Goal: Use online tool/utility

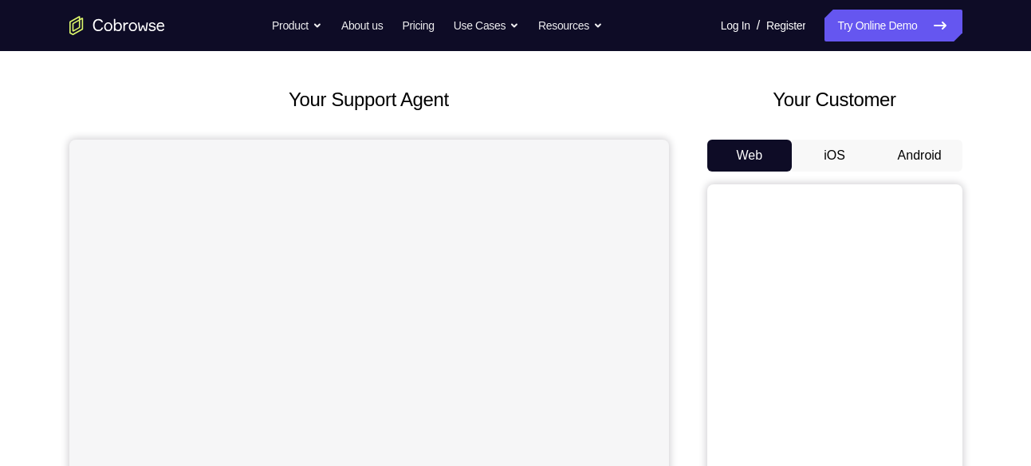
scroll to position [71, 0]
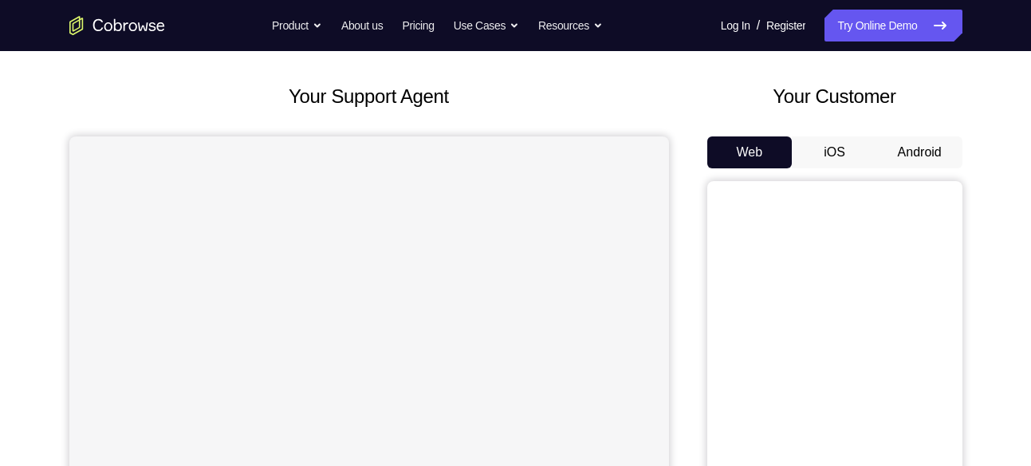
click at [926, 150] on button "Android" at bounding box center [919, 152] width 85 height 32
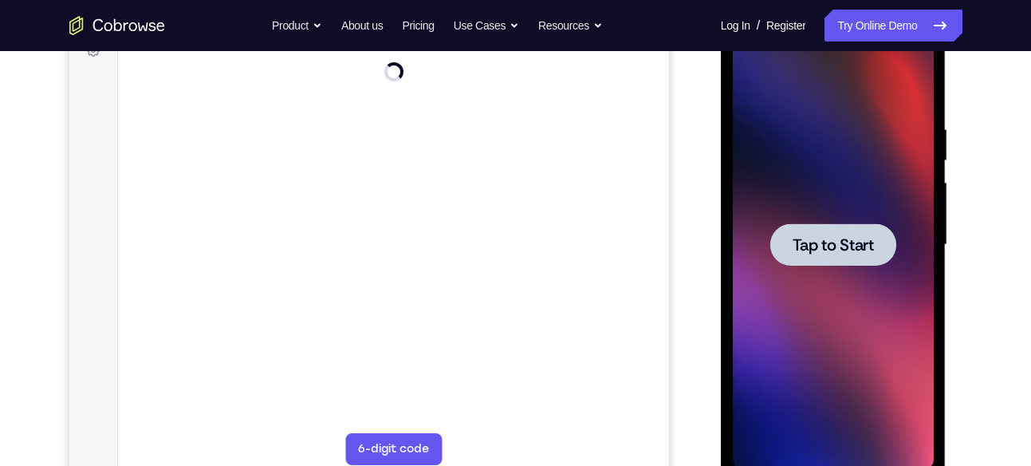
scroll to position [0, 0]
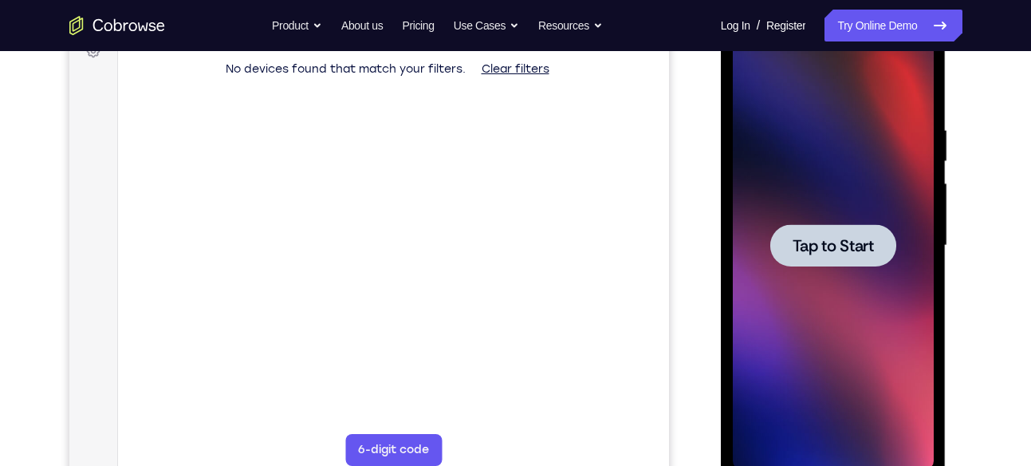
click at [822, 246] on span "Tap to Start" at bounding box center [833, 246] width 81 height 16
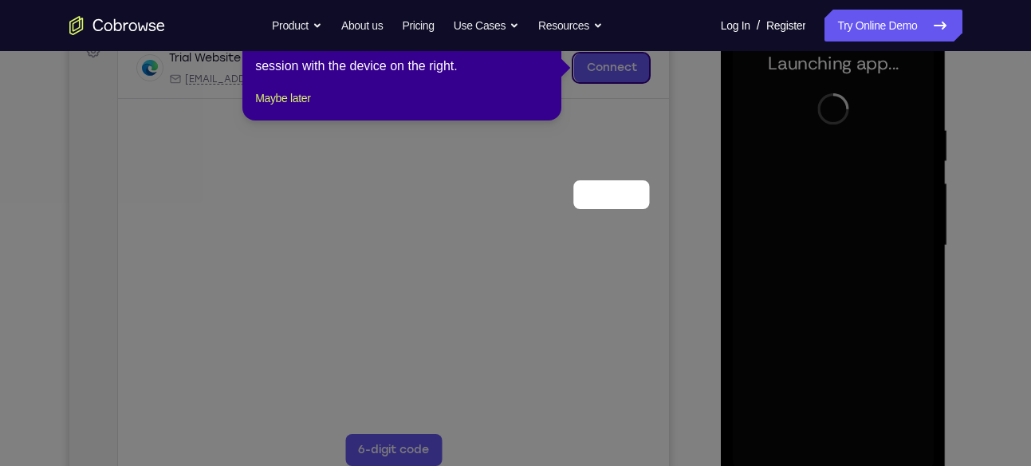
scroll to position [72, 0]
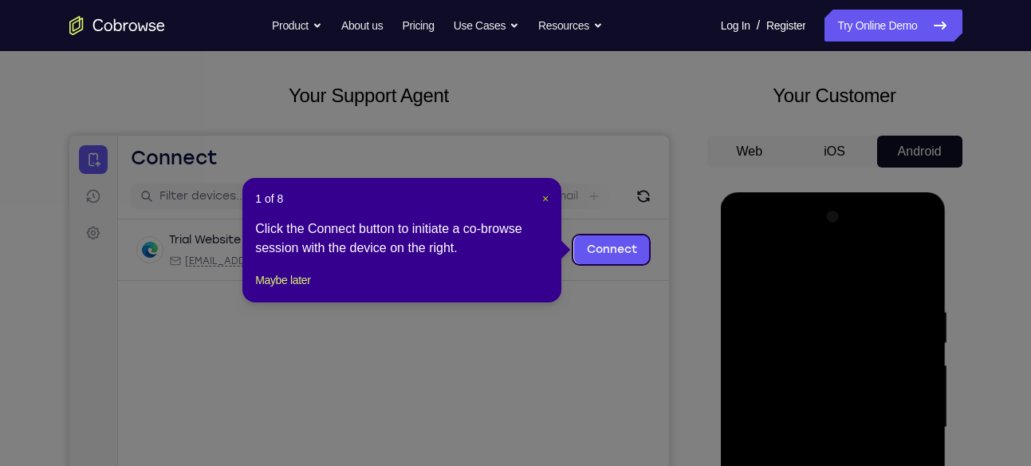
click at [548, 192] on span "×" at bounding box center [545, 198] width 6 height 13
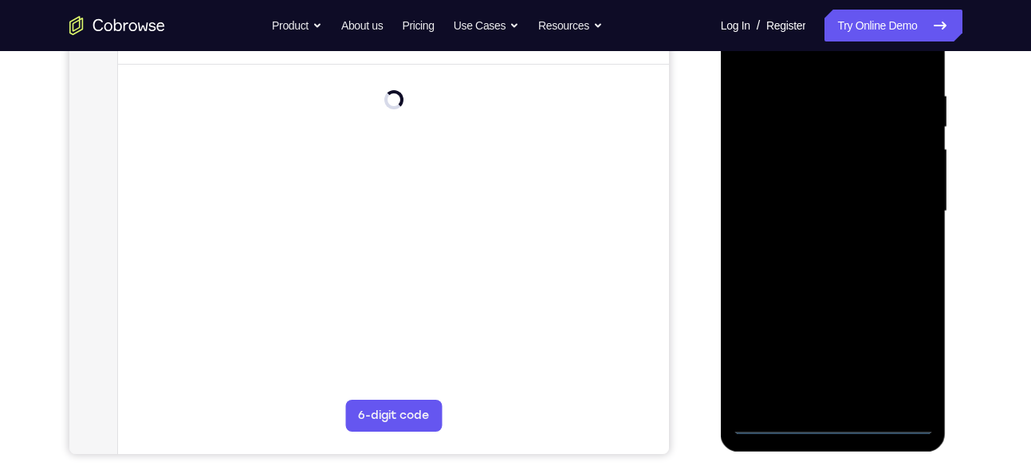
scroll to position [289, 0]
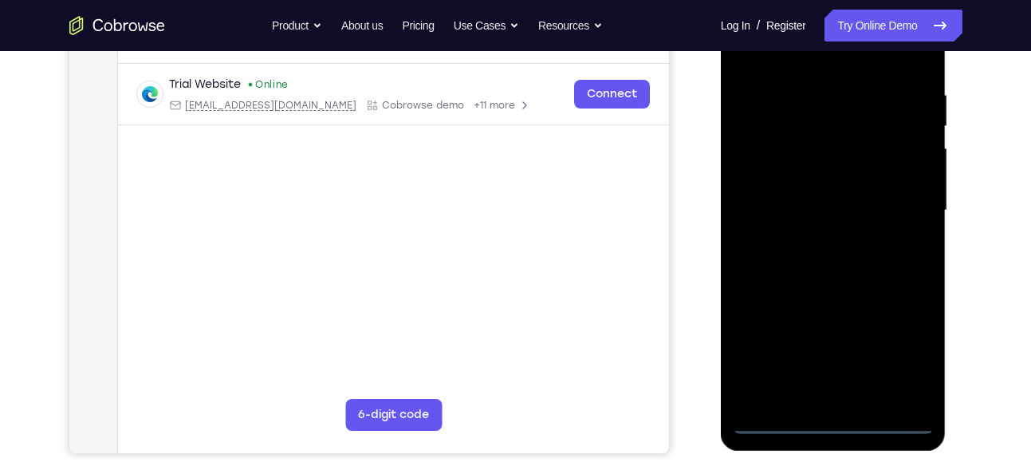
click at [835, 421] on div at bounding box center [833, 210] width 201 height 447
click at [901, 347] on div at bounding box center [833, 210] width 201 height 447
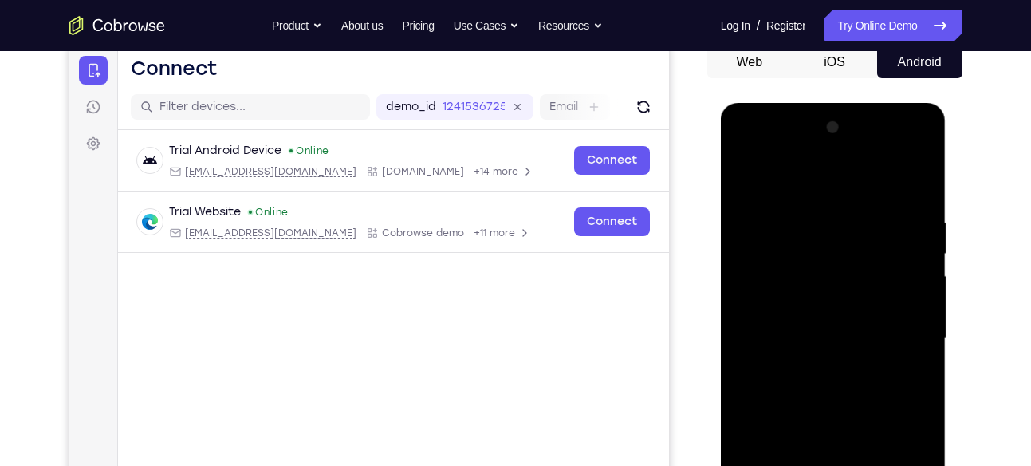
scroll to position [160, 0]
click at [746, 145] on div at bounding box center [833, 339] width 201 height 447
click at [905, 326] on div at bounding box center [833, 339] width 201 height 447
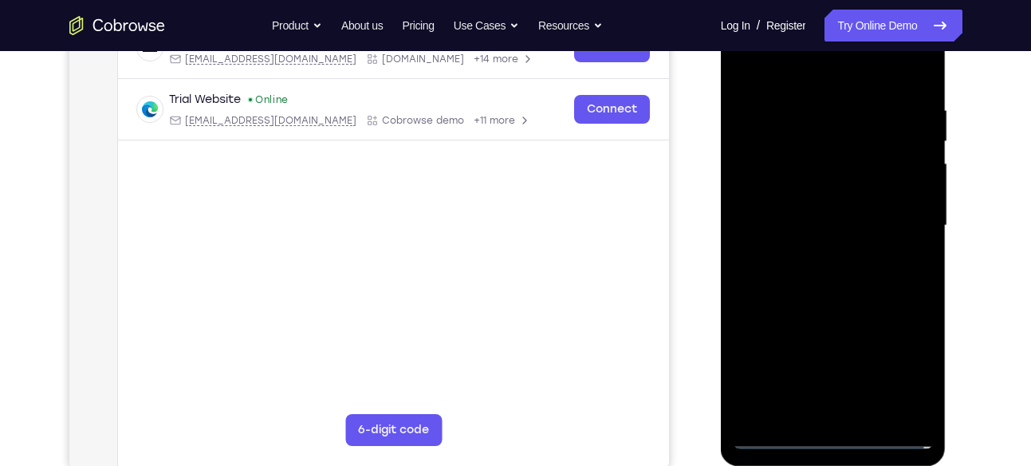
scroll to position [273, 0]
click at [813, 259] on div at bounding box center [833, 226] width 201 height 447
click at [836, 302] on div at bounding box center [833, 226] width 201 height 447
click at [823, 209] on div at bounding box center [833, 226] width 201 height 447
click at [774, 221] on div at bounding box center [833, 226] width 201 height 447
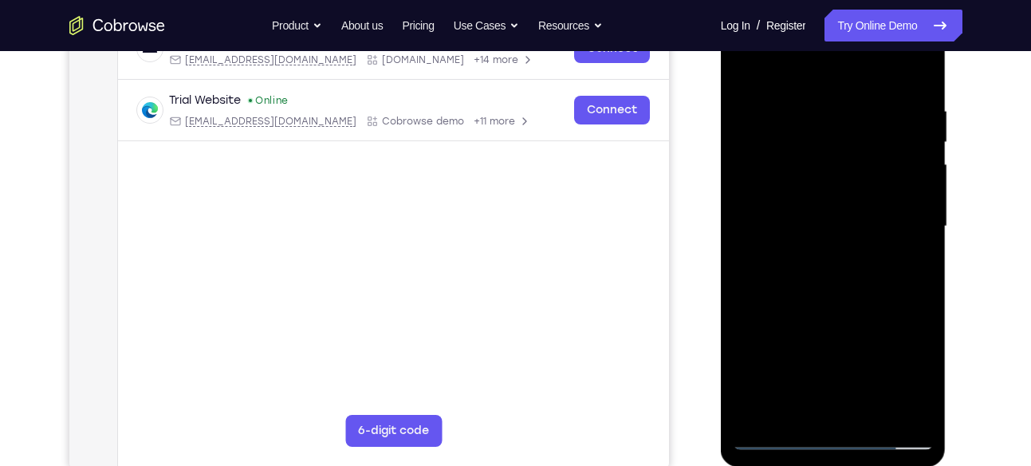
click at [788, 207] on div at bounding box center [833, 226] width 201 height 447
click at [788, 238] on div at bounding box center [833, 226] width 201 height 447
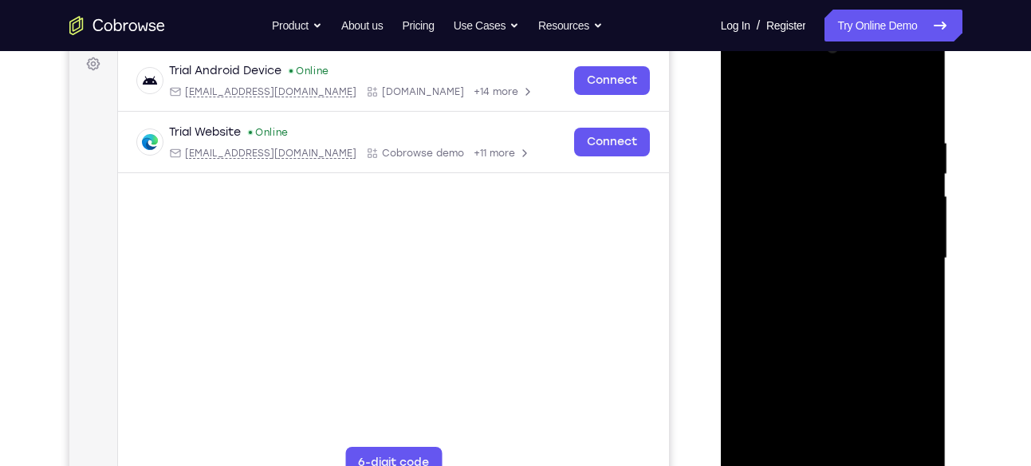
scroll to position [240, 0]
click at [898, 101] on div at bounding box center [833, 259] width 201 height 447
click at [781, 257] on div at bounding box center [833, 259] width 201 height 447
click at [872, 288] on div at bounding box center [833, 259] width 201 height 447
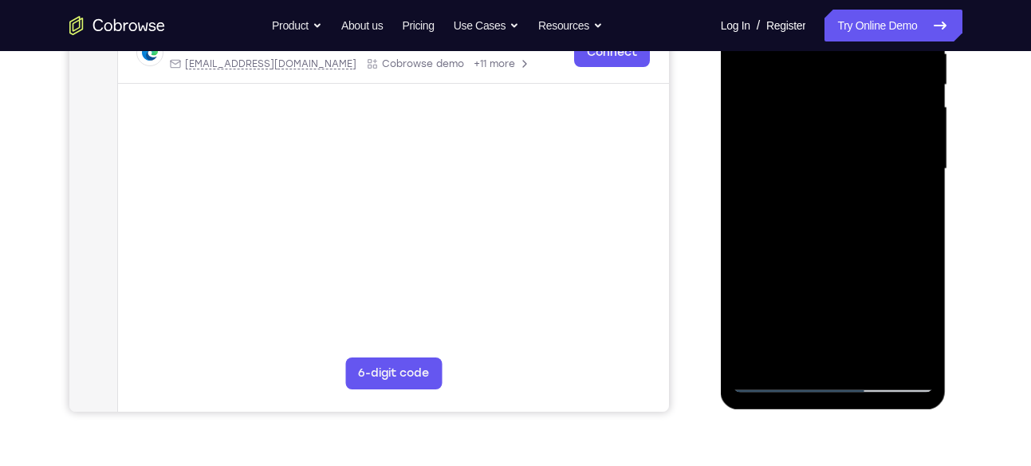
scroll to position [331, 0]
click at [855, 230] on div at bounding box center [833, 168] width 201 height 447
click at [865, 111] on div at bounding box center [833, 168] width 201 height 447
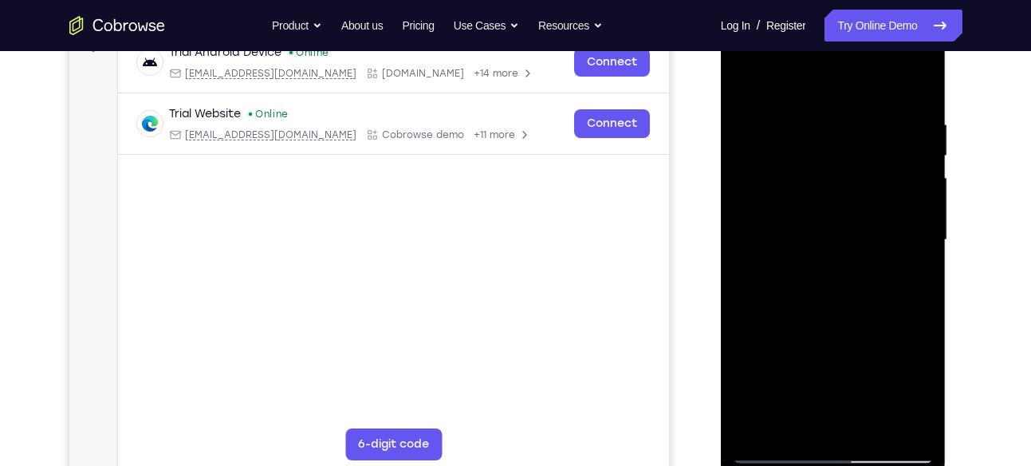
scroll to position [258, 0]
click at [837, 157] on div at bounding box center [833, 241] width 201 height 447
click at [823, 287] on div at bounding box center [833, 241] width 201 height 447
click at [876, 427] on div at bounding box center [833, 241] width 201 height 447
click at [841, 319] on div at bounding box center [833, 241] width 201 height 447
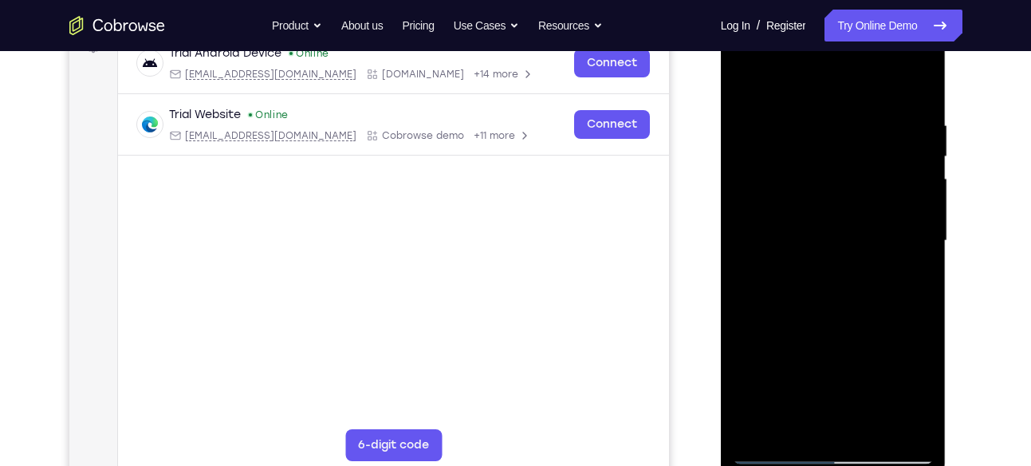
click at [855, 253] on div at bounding box center [833, 241] width 201 height 447
click at [807, 412] on div at bounding box center [833, 241] width 201 height 447
click at [906, 278] on div at bounding box center [833, 241] width 201 height 447
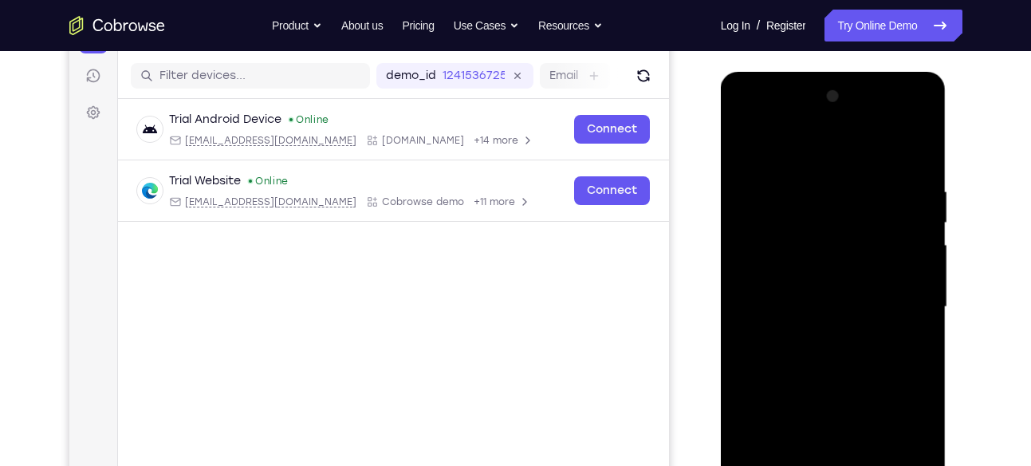
scroll to position [191, 0]
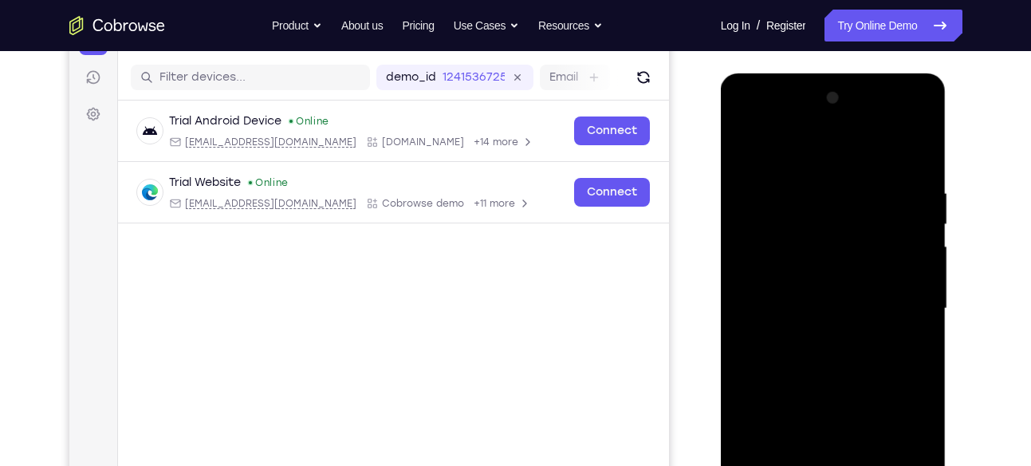
click at [747, 147] on div at bounding box center [833, 308] width 201 height 447
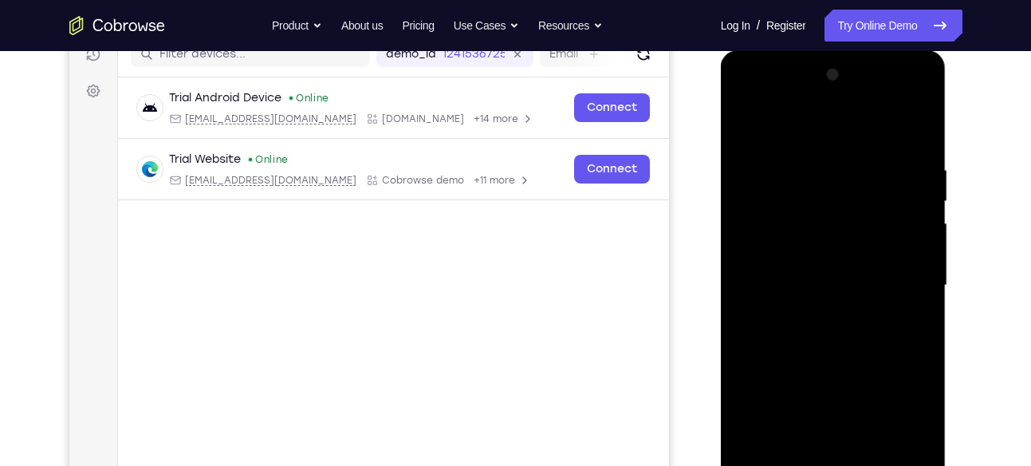
click at [818, 297] on div at bounding box center [833, 285] width 201 height 447
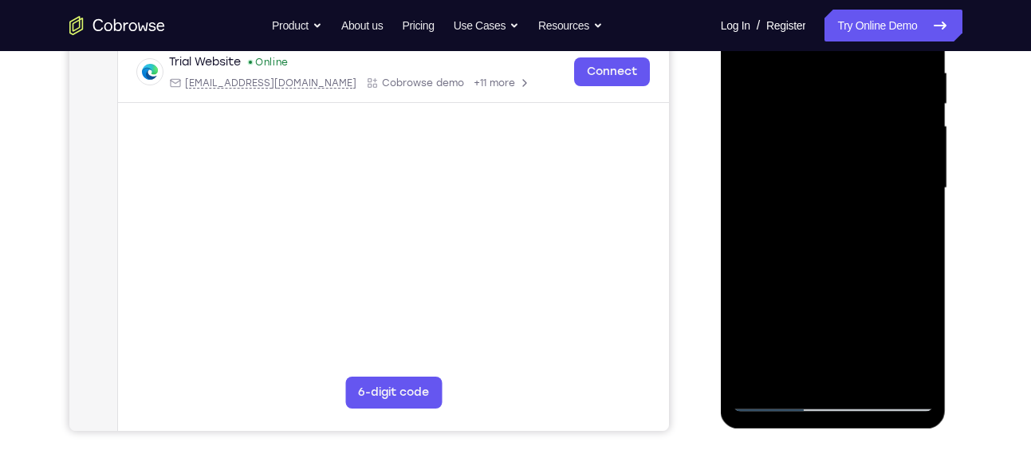
click at [791, 359] on div at bounding box center [833, 188] width 201 height 447
click at [912, 221] on div at bounding box center [833, 188] width 201 height 447
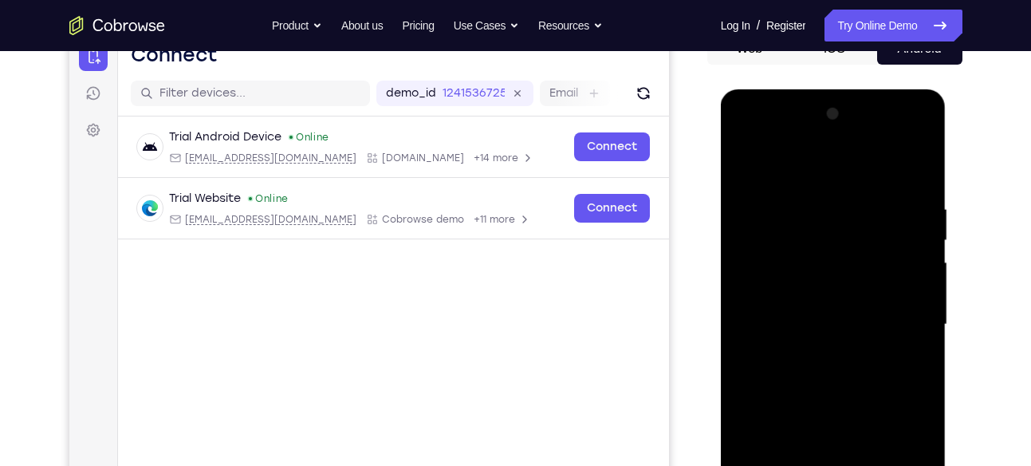
scroll to position [400, 0]
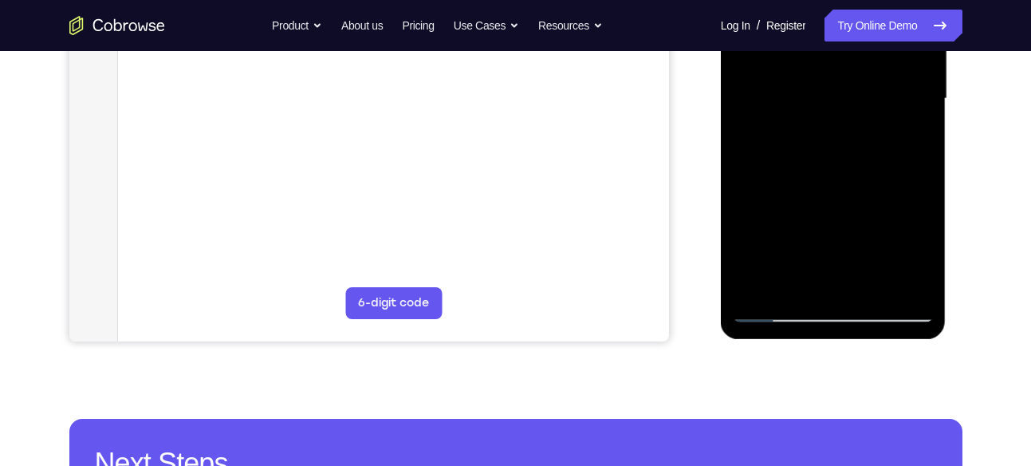
click at [777, 305] on div at bounding box center [833, 99] width 201 height 447
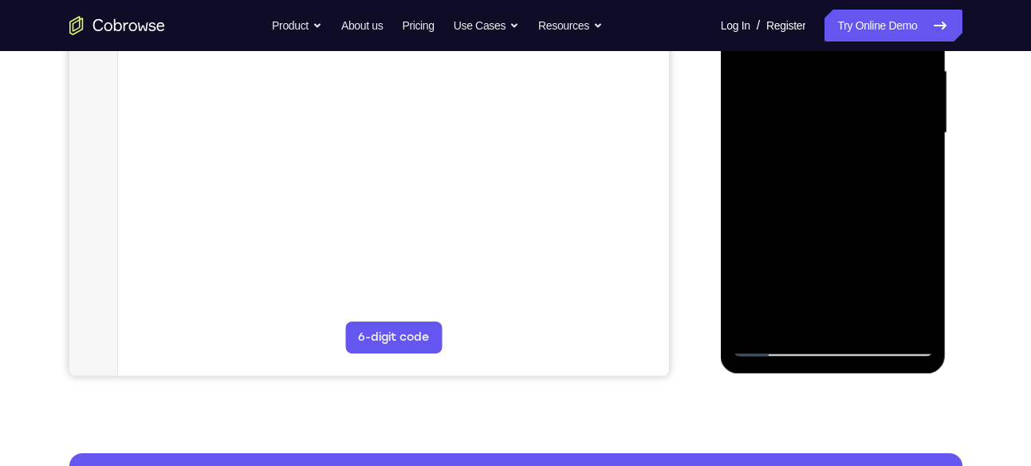
scroll to position [346, 0]
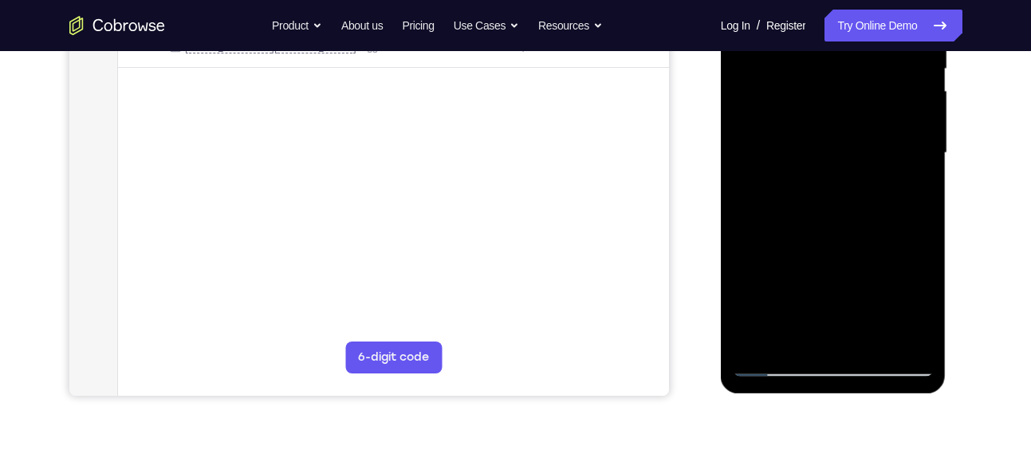
click at [774, 362] on div at bounding box center [833, 153] width 201 height 447
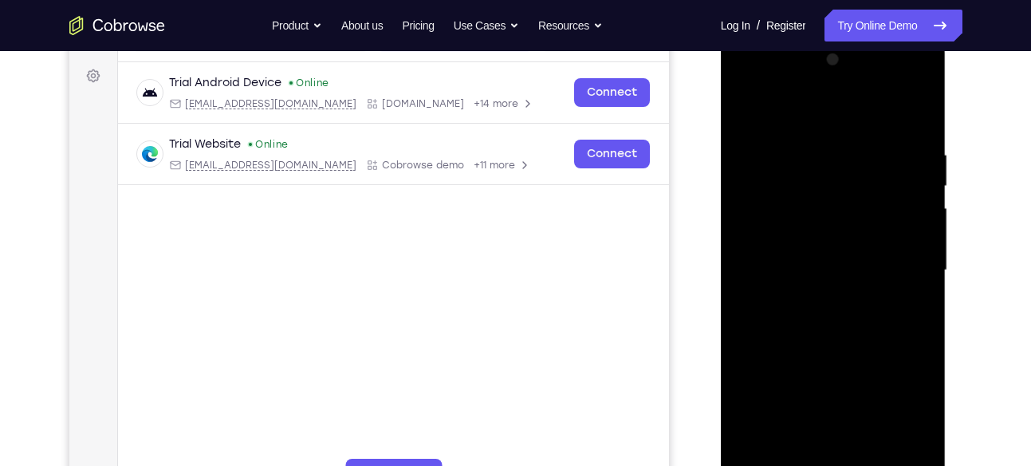
scroll to position [227, 0]
click at [790, 104] on div at bounding box center [833, 272] width 201 height 447
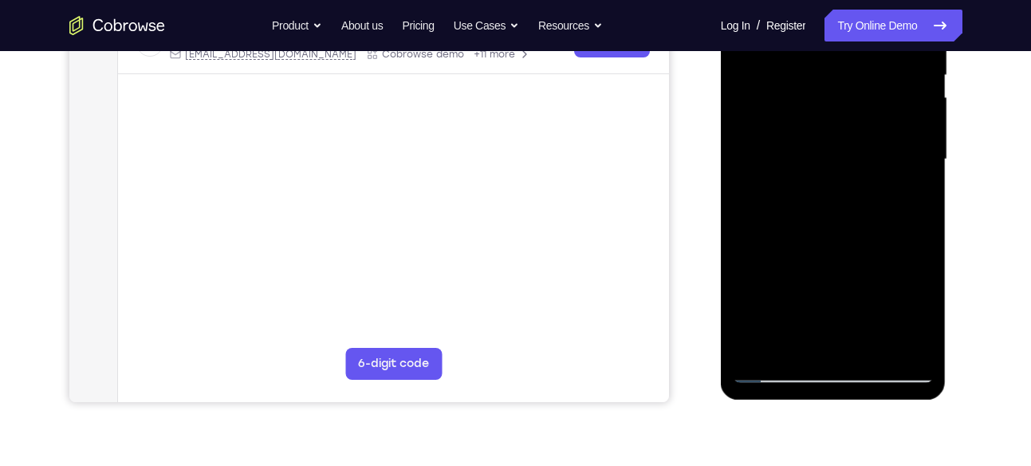
scroll to position [341, 0]
click at [760, 341] on div at bounding box center [833, 158] width 201 height 447
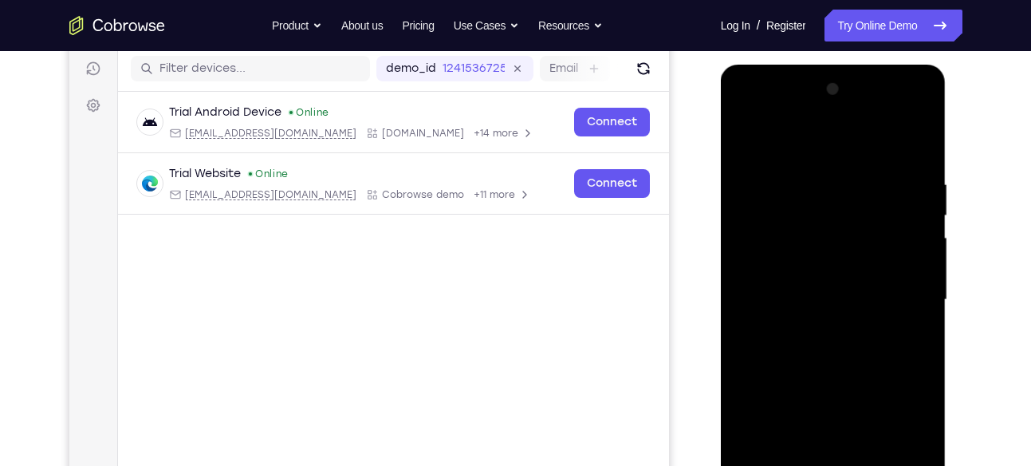
scroll to position [200, 0]
drag, startPoint x: 909, startPoint y: 175, endPoint x: 838, endPoint y: 174, distance: 71.0
click at [838, 174] on div at bounding box center [833, 299] width 201 height 447
drag, startPoint x: 864, startPoint y: 167, endPoint x: 800, endPoint y: 163, distance: 63.9
drag, startPoint x: 800, startPoint y: 163, endPoint x: 780, endPoint y: 141, distance: 29.3
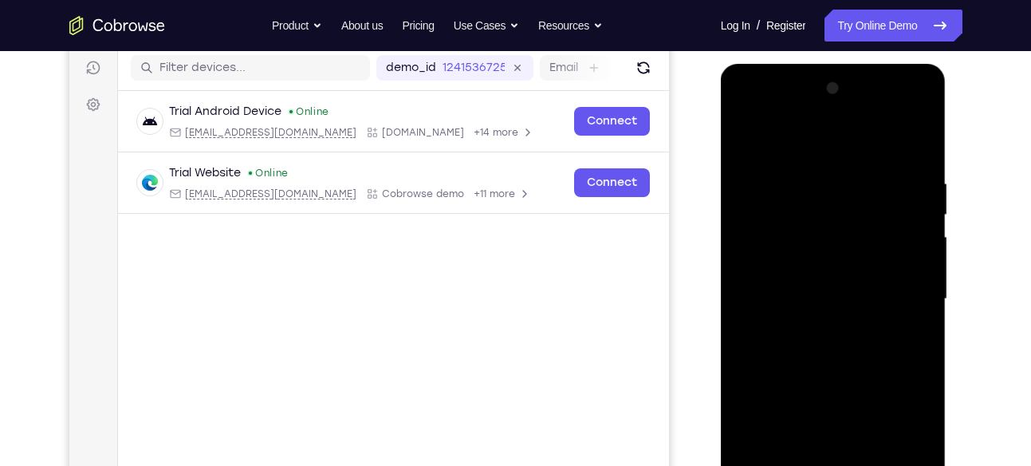
drag, startPoint x: 59, startPoint y: 77, endPoint x: 979, endPoint y: 128, distance: 921.7
click at [979, 128] on div "Your Support Agent Your Customer Web iOS Android Next Steps We’d be happy to gi…" at bounding box center [516, 377] width 1021 height 1052
drag, startPoint x: 885, startPoint y: 179, endPoint x: 826, endPoint y: 172, distance: 59.4
drag, startPoint x: 105, startPoint y: 108, endPoint x: 980, endPoint y: 108, distance: 874.8
click at [980, 108] on div "Your Support Agent Your Customer Web iOS Android Next Steps We’d be happy to gi…" at bounding box center [516, 377] width 1021 height 1052
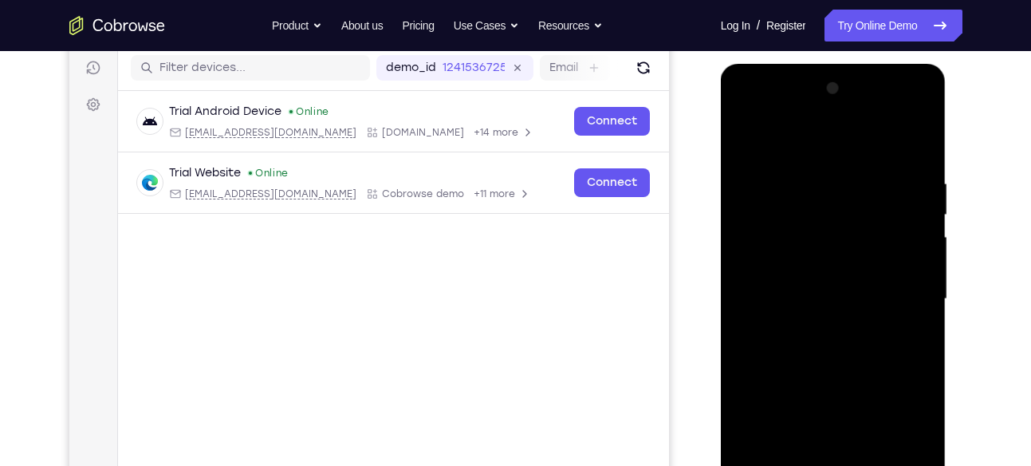
drag, startPoint x: 903, startPoint y: 184, endPoint x: 835, endPoint y: 191, distance: 68.2
drag, startPoint x: 114, startPoint y: 128, endPoint x: 992, endPoint y: 121, distance: 878.0
click at [992, 121] on div "Your Support Agent Your Customer Web iOS Android Next Steps We’d be happy to gi…" at bounding box center [516, 377] width 1021 height 1052
drag, startPoint x: 904, startPoint y: 164, endPoint x: 738, endPoint y: 132, distance: 169.1
click at [738, 132] on div at bounding box center [833, 299] width 201 height 447
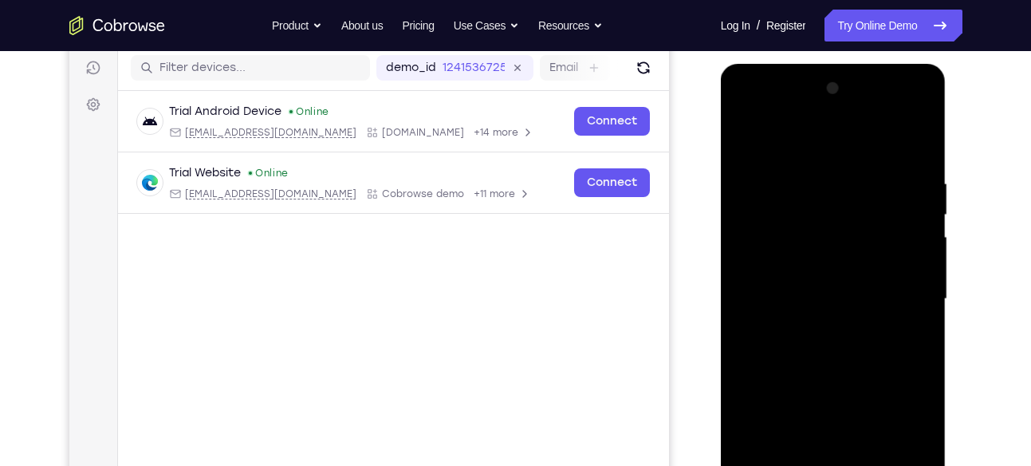
click at [989, 173] on div "Your Support Agent Your Customer Web iOS Android Next Steps We’d be happy to gi…" at bounding box center [516, 377] width 1021 height 1052
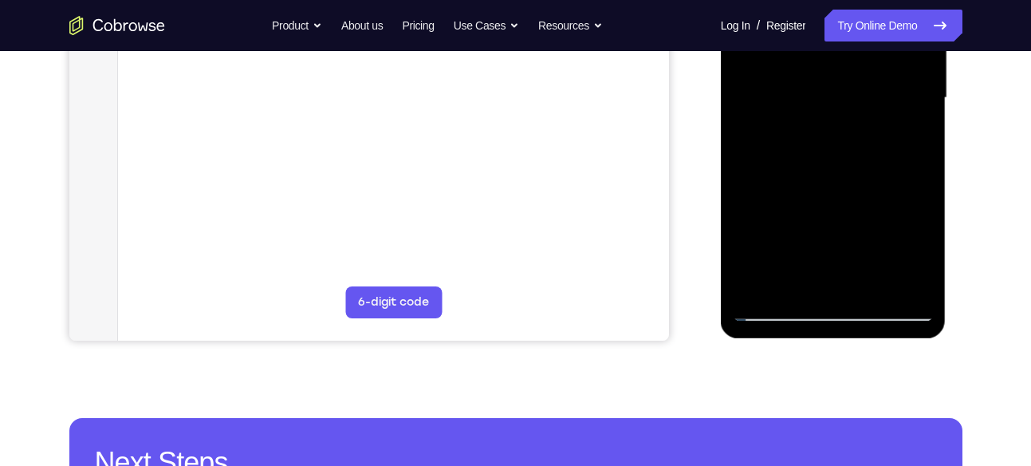
scroll to position [391, 0]
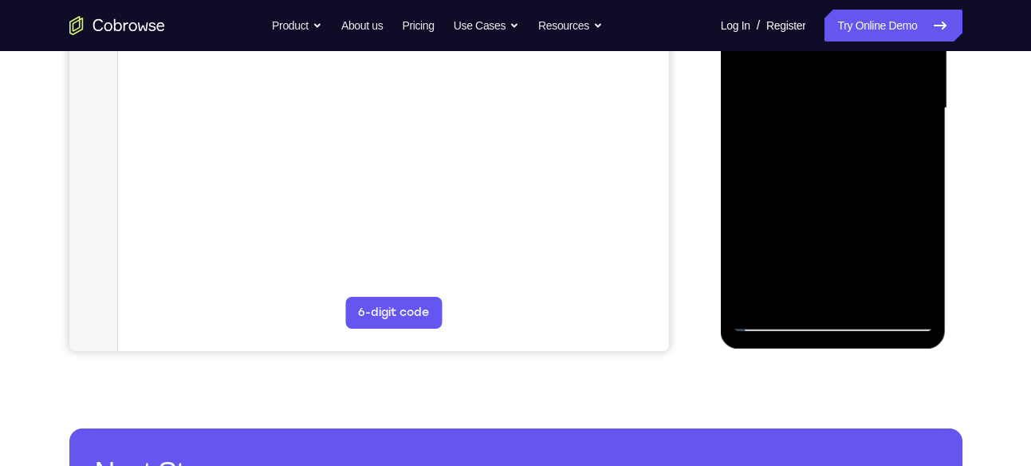
click at [795, 298] on div at bounding box center [833, 108] width 201 height 447
click at [793, 295] on div at bounding box center [833, 108] width 201 height 447
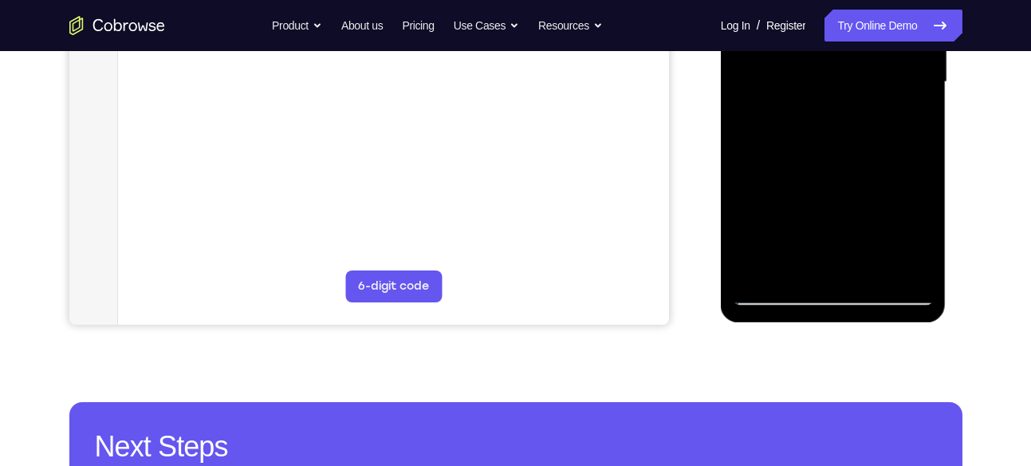
scroll to position [419, 0]
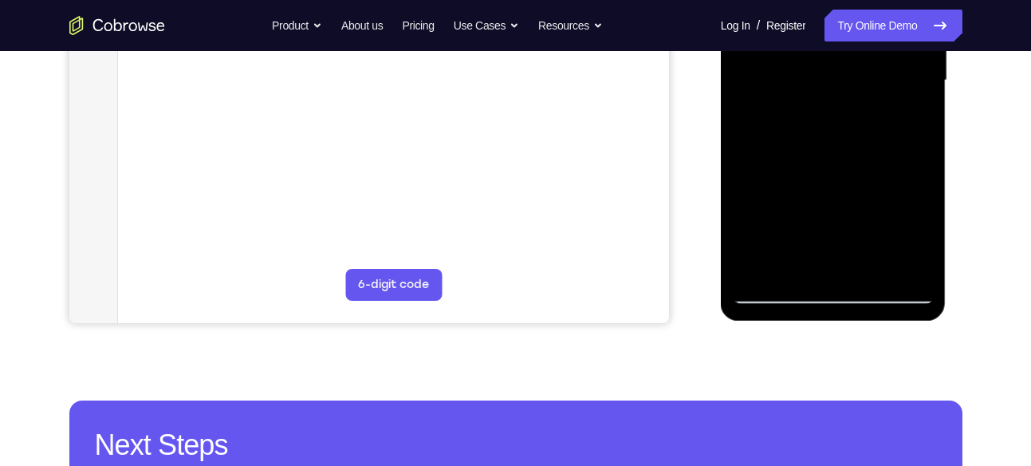
click at [793, 266] on div at bounding box center [833, 80] width 201 height 447
drag, startPoint x: 73, startPoint y: 418, endPoint x: 999, endPoint y: 109, distance: 976.7
click at [999, 109] on div "Your Support Agent Your Customer Web iOS Android Next Steps We’d be happy to gi…" at bounding box center [516, 158] width 1021 height 1052
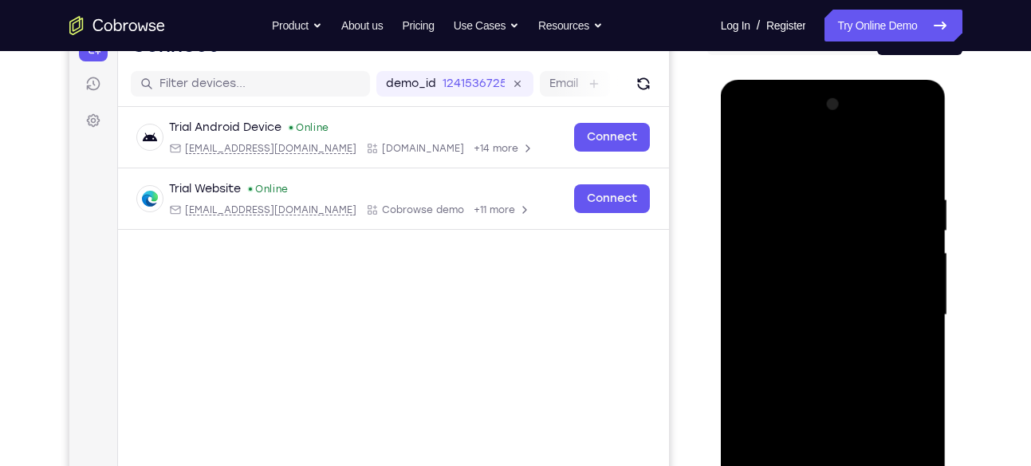
scroll to position [183, 0]
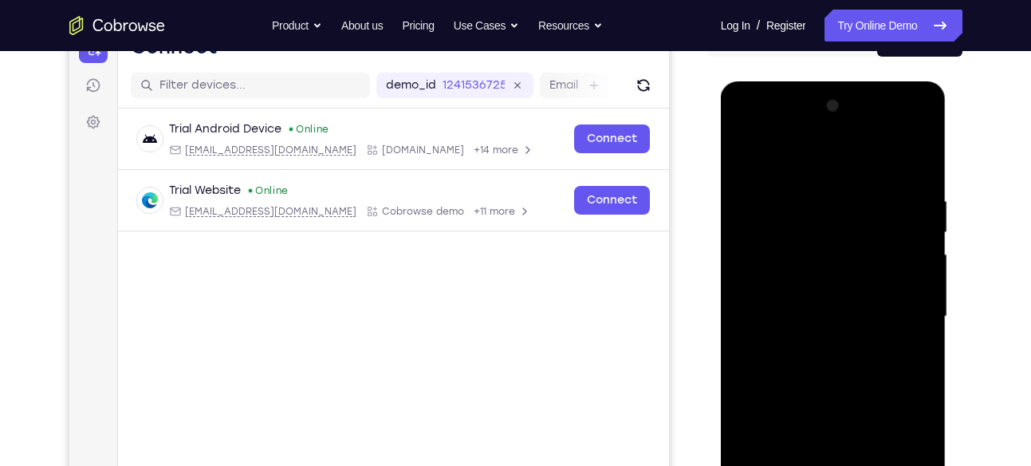
click at [846, 152] on div at bounding box center [833, 316] width 201 height 447
click at [767, 152] on div at bounding box center [833, 316] width 201 height 447
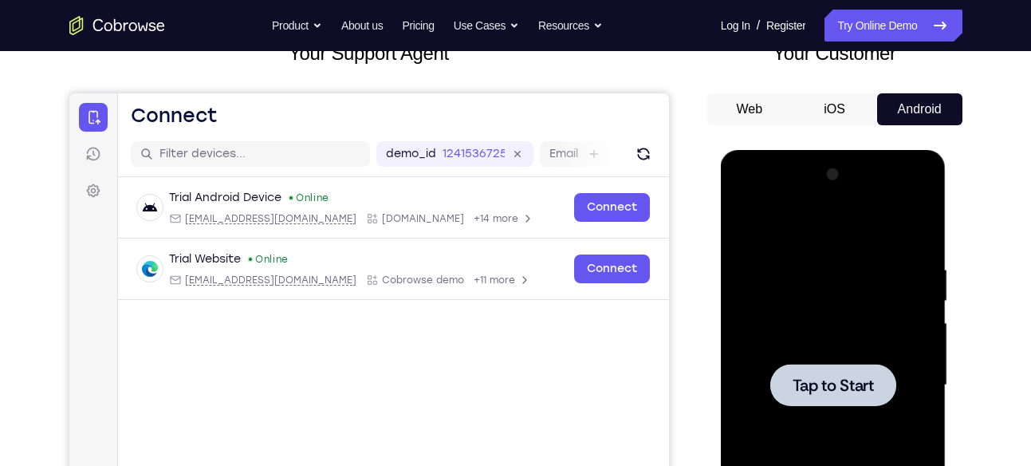
scroll to position [0, 0]
